Goal: Information Seeking & Learning: Learn about a topic

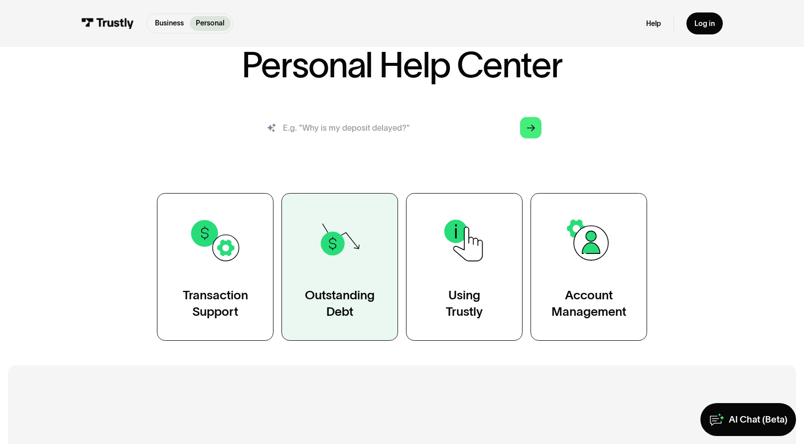
scroll to position [73, 0]
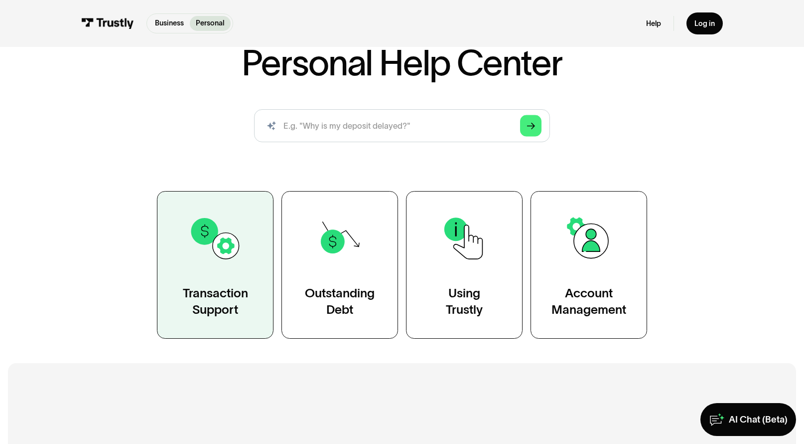
click at [230, 247] on img at bounding box center [215, 238] width 53 height 53
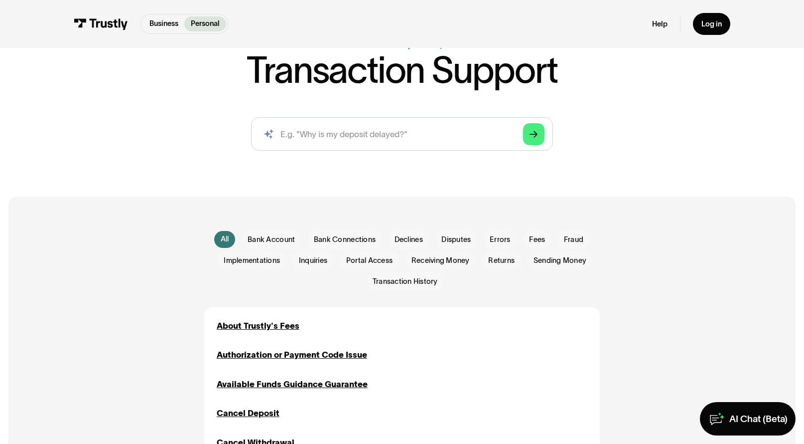
scroll to position [81, 0]
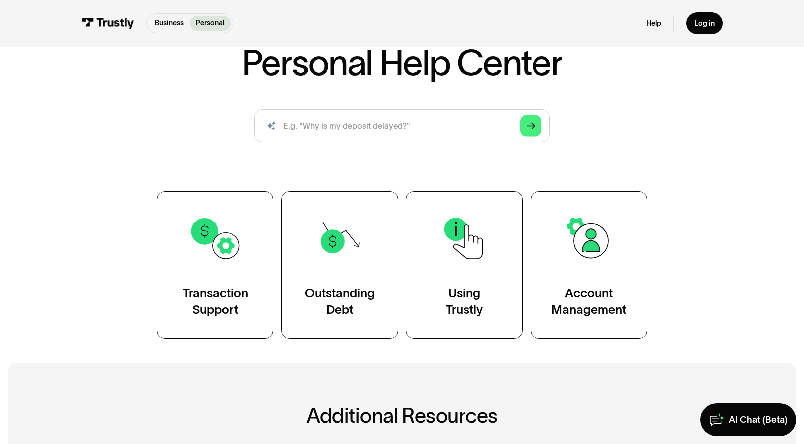
click at [153, 31] on div "Business Personal" at bounding box center [190, 23] width 87 height 20
click at [164, 26] on p "Business" at bounding box center [169, 23] width 29 height 10
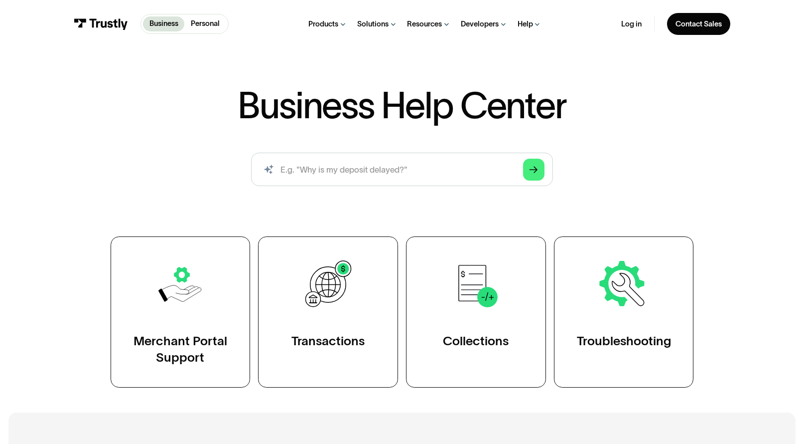
scroll to position [41, 0]
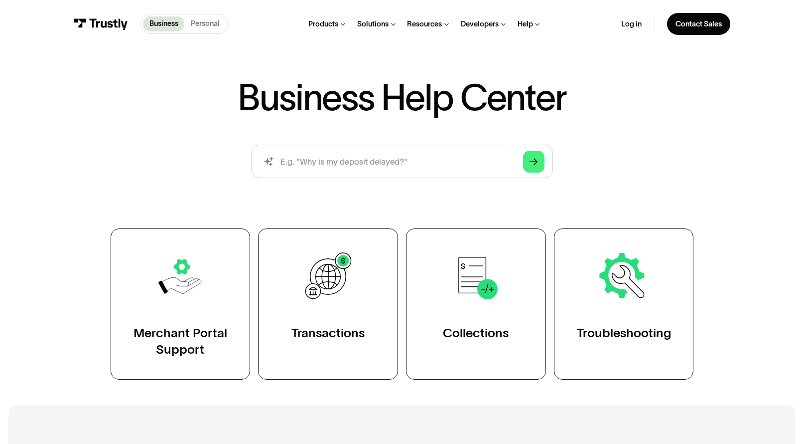
click at [211, 24] on p "Personal" at bounding box center [205, 23] width 29 height 11
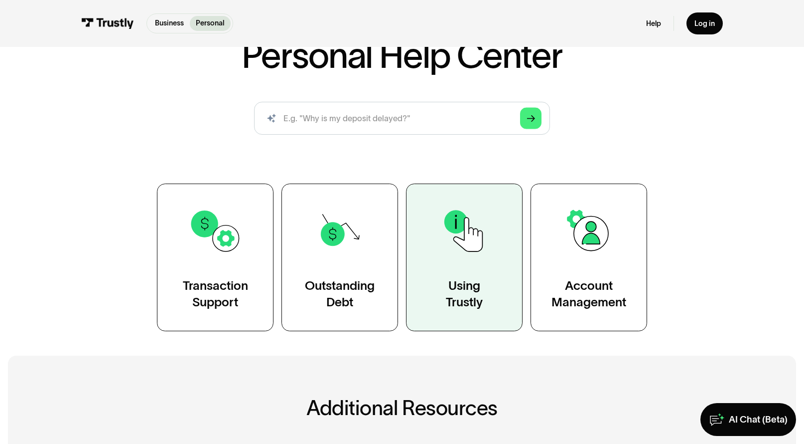
scroll to position [73, 0]
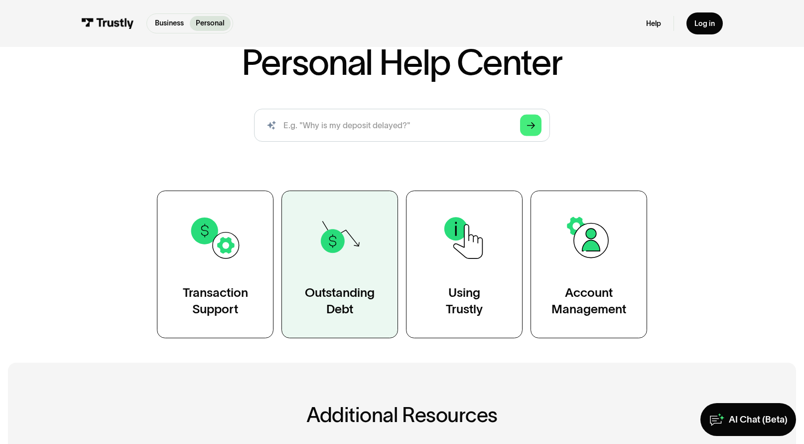
click at [347, 269] on link "Outstanding Debt" at bounding box center [340, 264] width 117 height 148
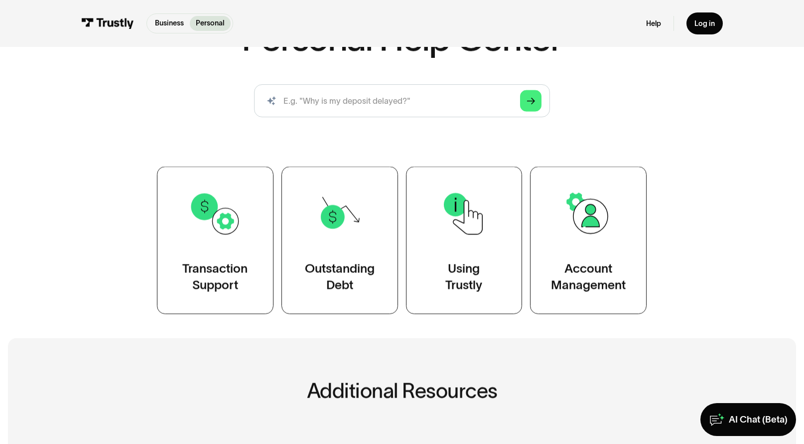
scroll to position [102, 0]
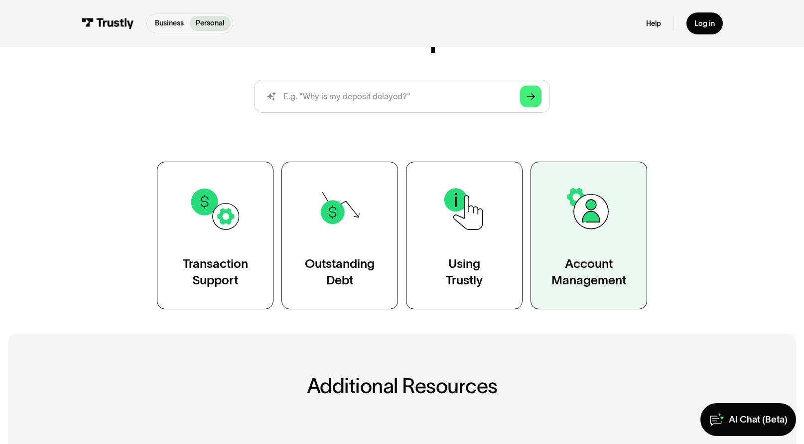
click at [563, 236] on link "Account Management" at bounding box center [589, 235] width 117 height 148
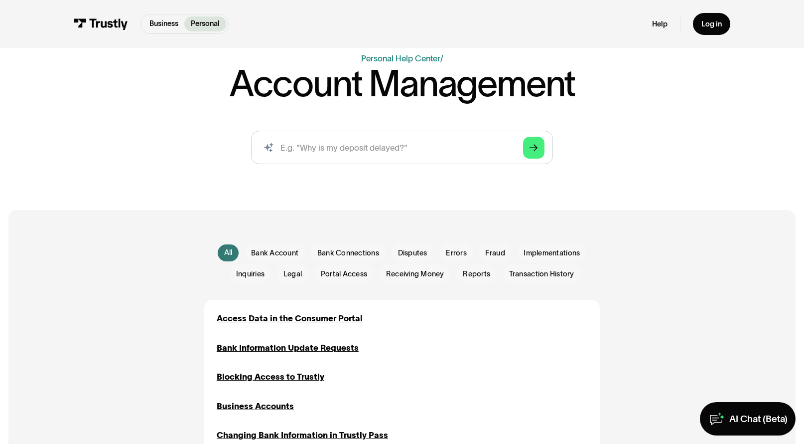
scroll to position [67, 0]
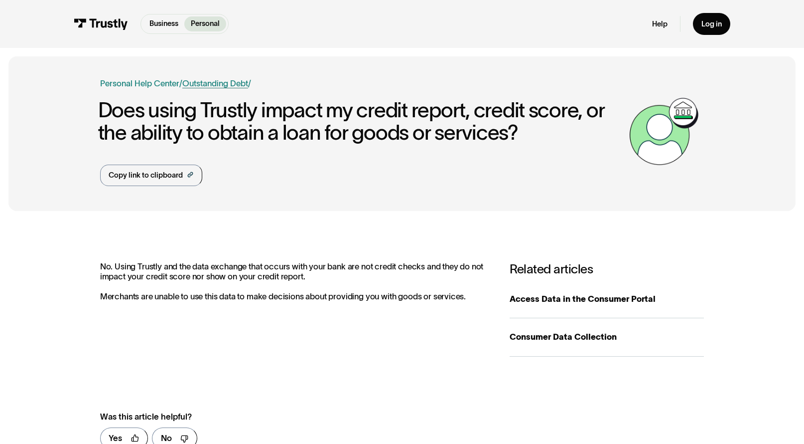
click at [217, 83] on link "Outstanding Debt" at bounding box center [215, 83] width 66 height 9
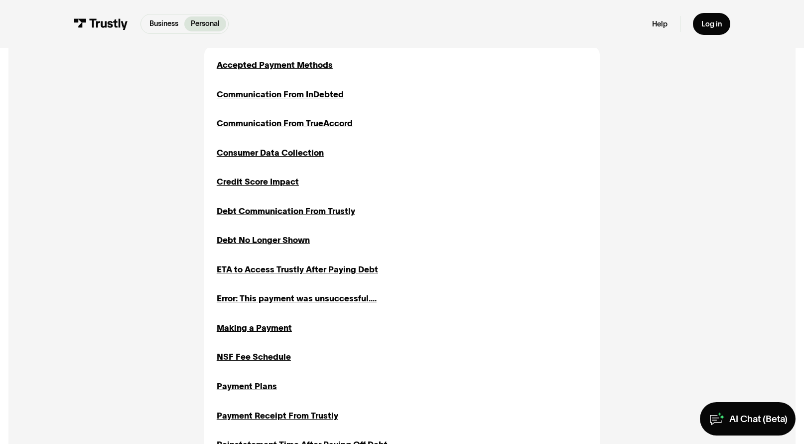
scroll to position [348, 0]
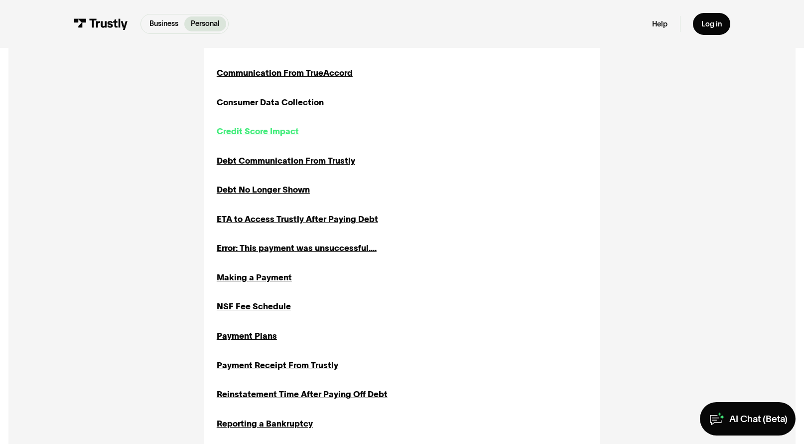
click at [293, 130] on div "Credit Score Impact" at bounding box center [258, 131] width 82 height 12
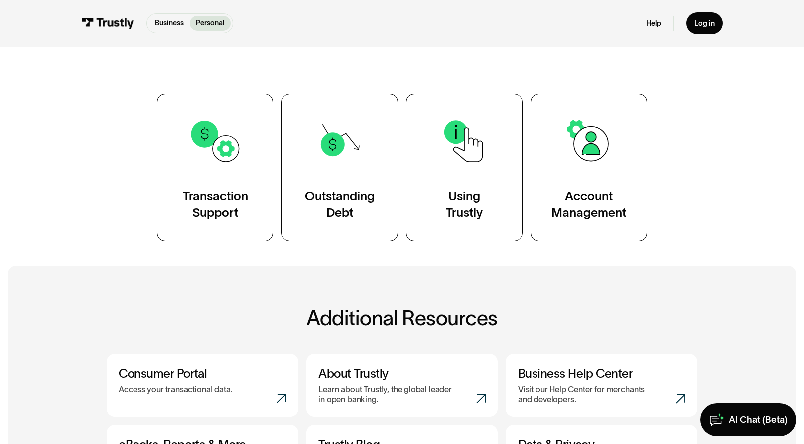
scroll to position [168, 0]
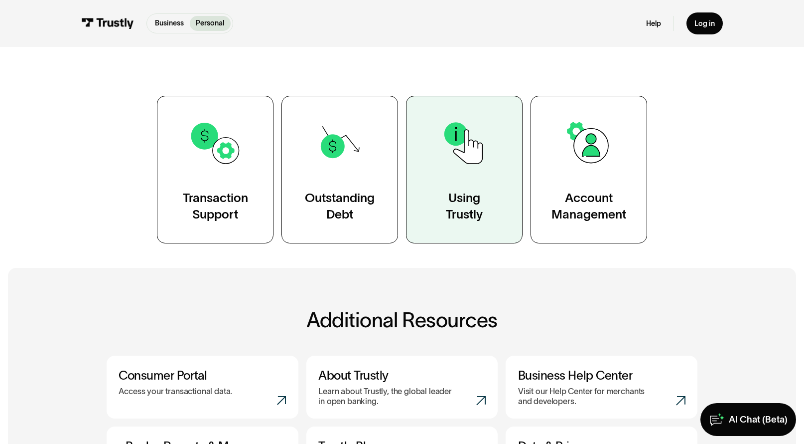
click at [500, 143] on link "Using Trustly" at bounding box center [464, 170] width 117 height 148
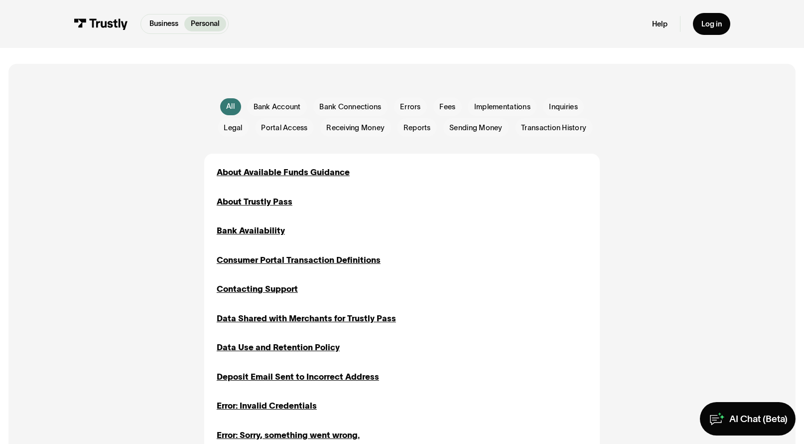
scroll to position [220, 0]
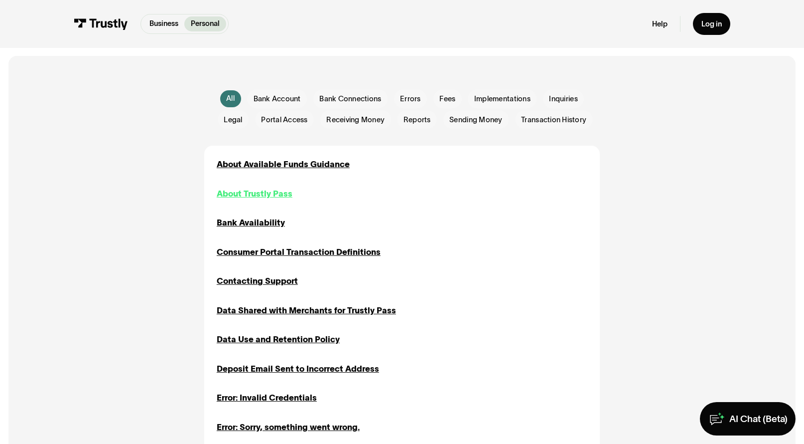
click at [286, 199] on div "About Trustly Pass" at bounding box center [255, 193] width 76 height 12
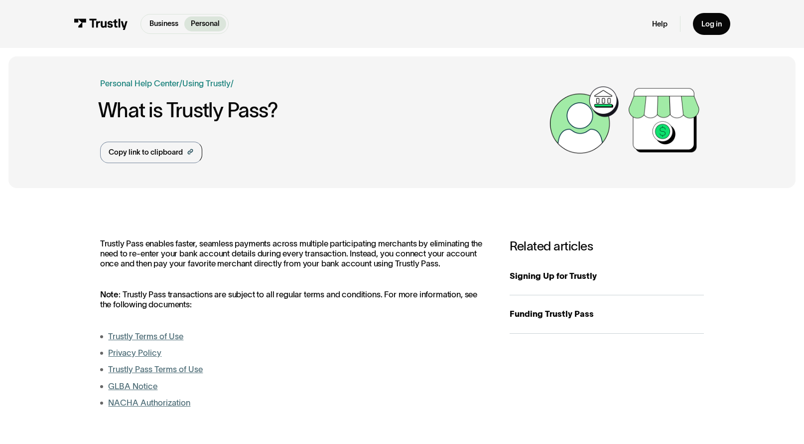
click at [337, 82] on div "Business Help Center Personal Help Center / Personal Business Transactions Pers…" at bounding box center [322, 83] width 445 height 12
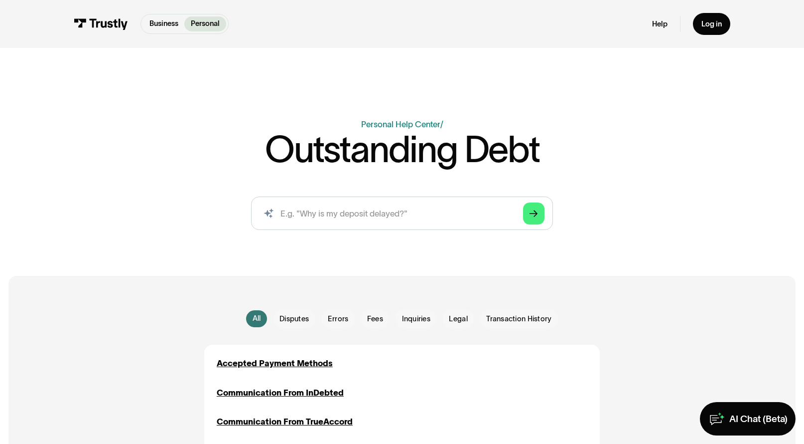
click at [212, 24] on p "Personal" at bounding box center [205, 23] width 29 height 11
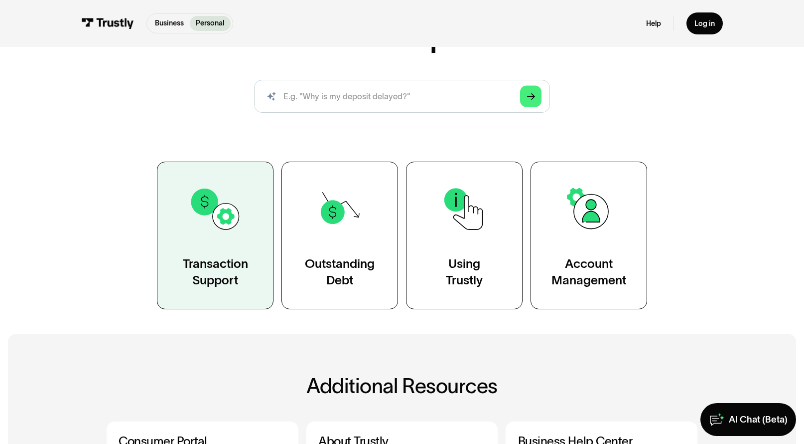
click at [242, 222] on link "Transaction Support" at bounding box center [215, 235] width 117 height 148
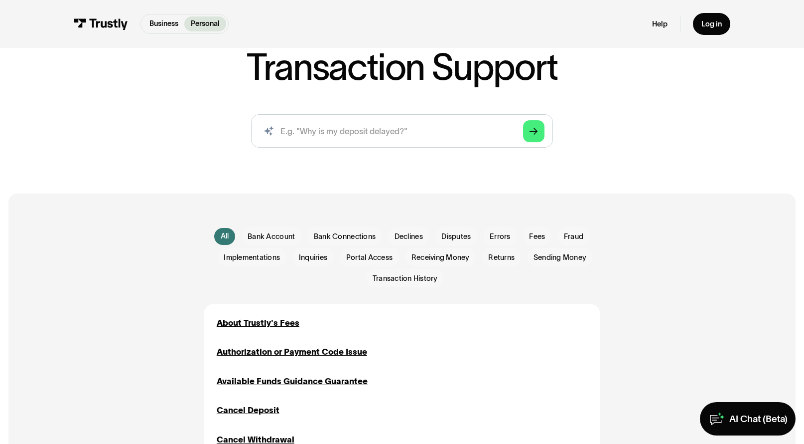
scroll to position [86, 0]
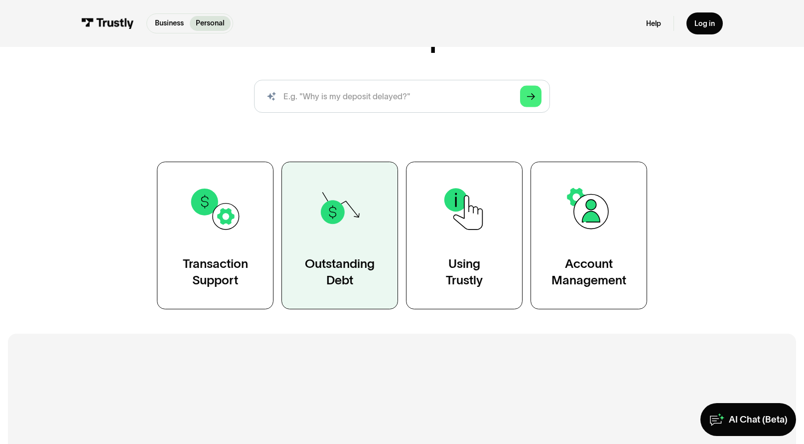
click at [346, 221] on img at bounding box center [339, 208] width 53 height 53
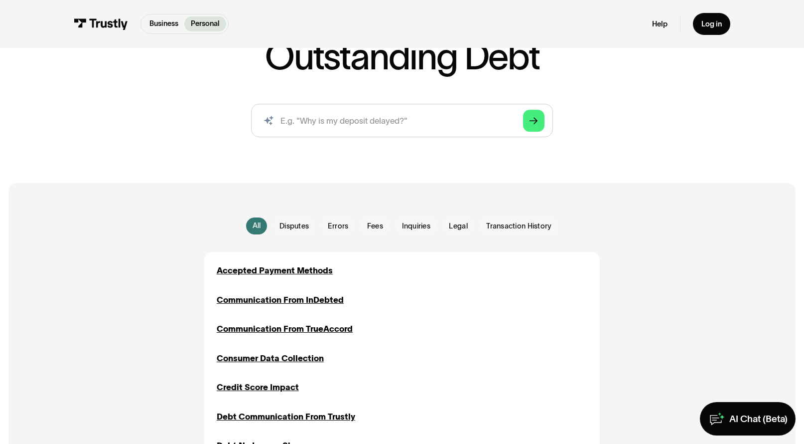
scroll to position [103, 0]
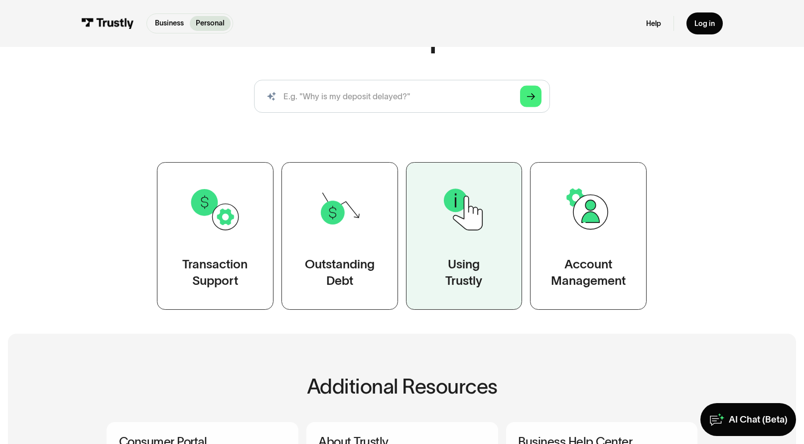
click at [491, 219] on link "Using Trustly" at bounding box center [464, 236] width 117 height 148
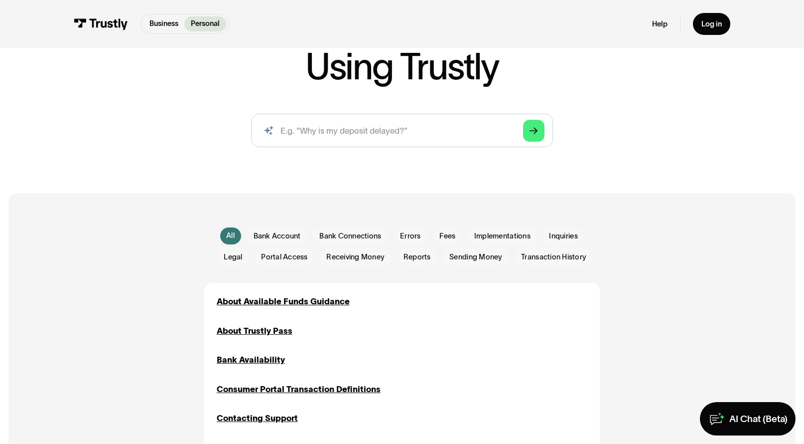
scroll to position [86, 0]
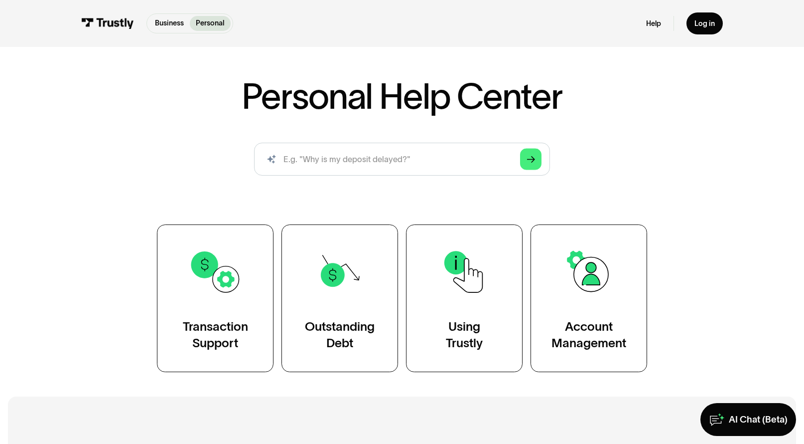
scroll to position [42, 0]
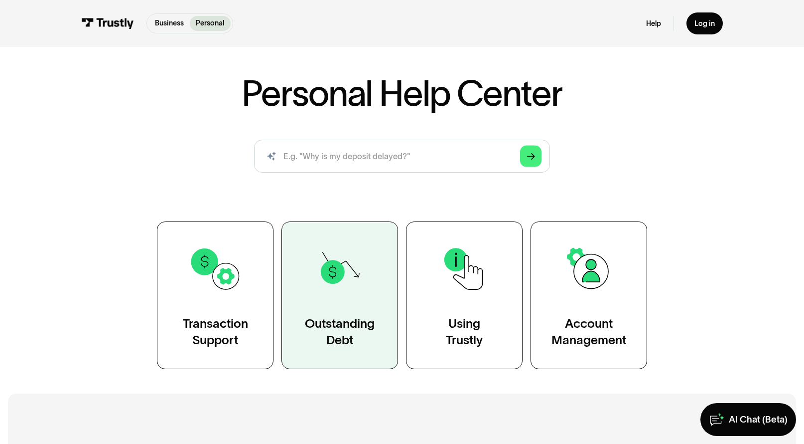
click at [339, 311] on link "Outstanding Debt" at bounding box center [340, 295] width 117 height 148
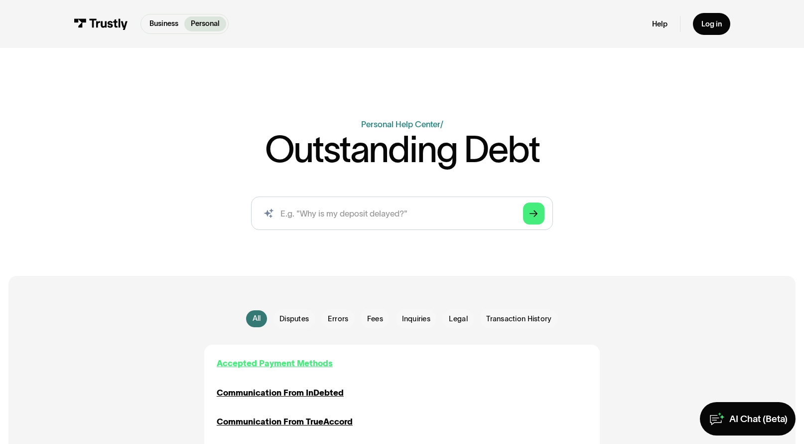
click at [307, 361] on div "Accepted Payment Methods" at bounding box center [275, 363] width 116 height 12
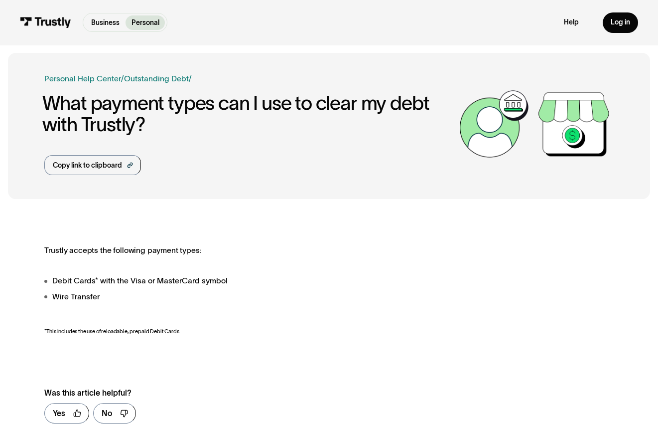
click at [150, 21] on p "Personal" at bounding box center [146, 22] width 28 height 10
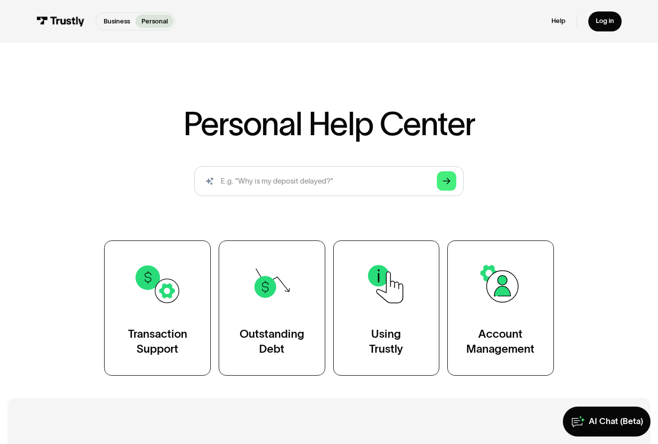
click at [332, 43] on div "Personal Help Center AI-powered search ( 1 / 4 ) Type your question and our sma…" at bounding box center [329, 195] width 658 height 390
click at [167, 18] on p "Personal" at bounding box center [155, 21] width 26 height 10
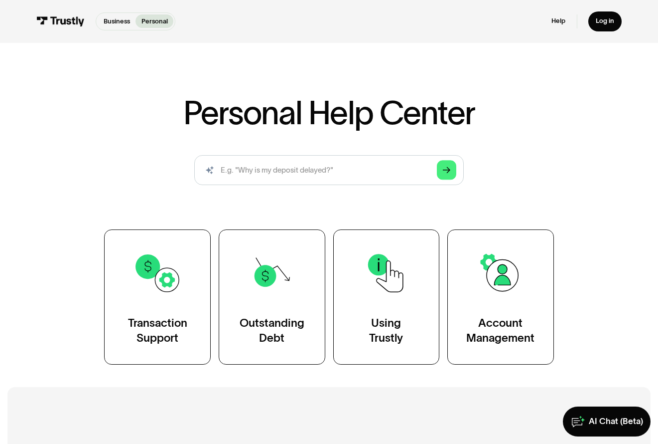
scroll to position [13, 0]
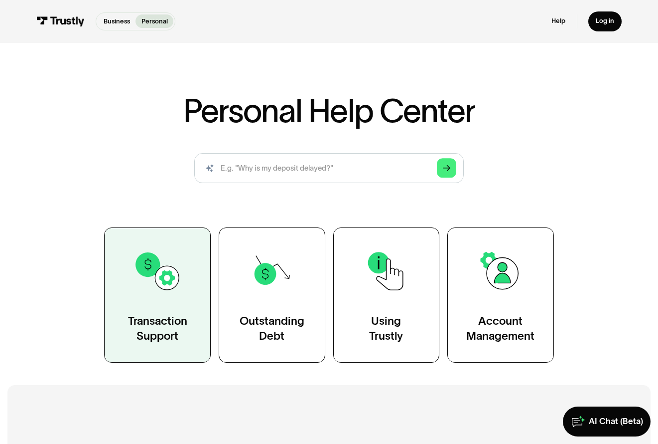
click at [172, 279] on img at bounding box center [158, 271] width 48 height 48
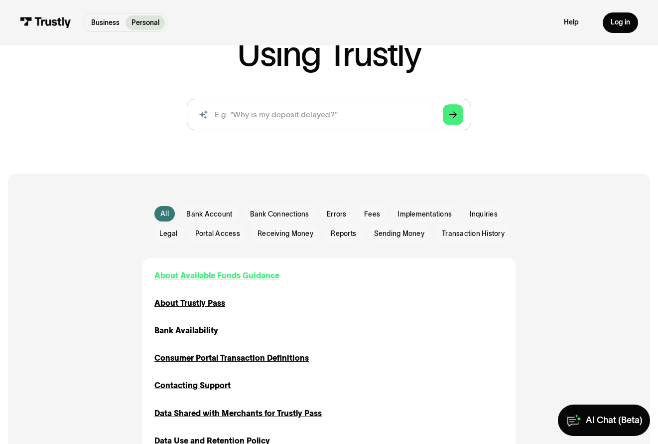
click at [273, 273] on div "About Available Funds Guidance" at bounding box center [216, 276] width 125 height 12
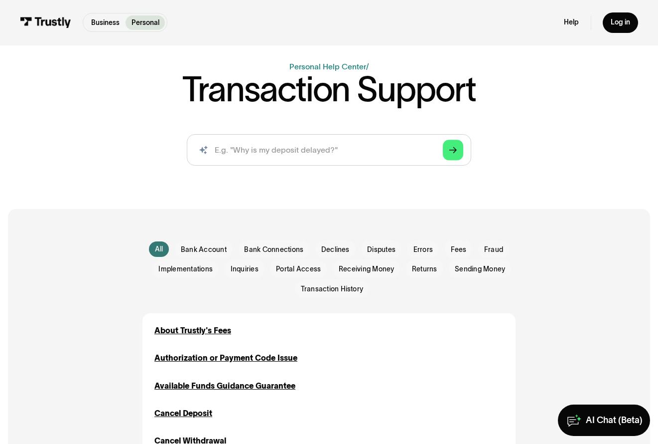
scroll to position [49, 0]
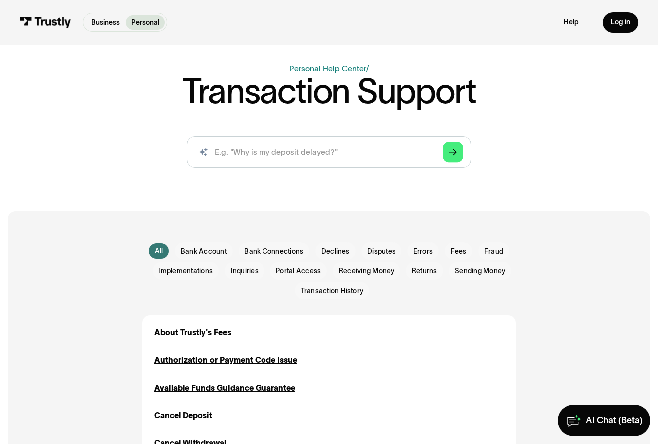
click at [163, 23] on link "Personal" at bounding box center [146, 22] width 40 height 14
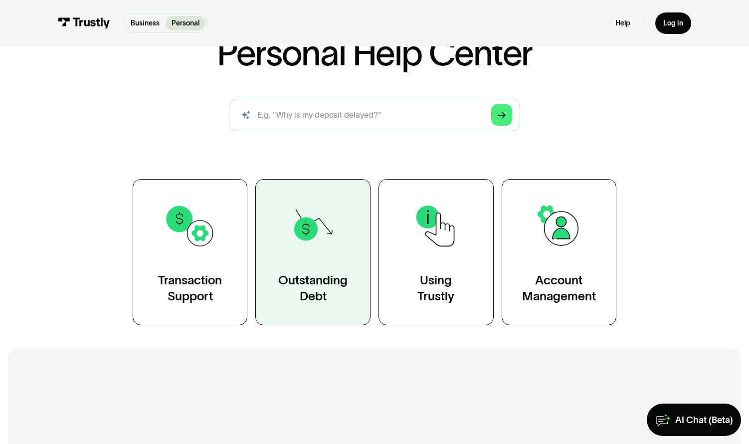
scroll to position [82, 0]
